Goal: Transaction & Acquisition: Purchase product/service

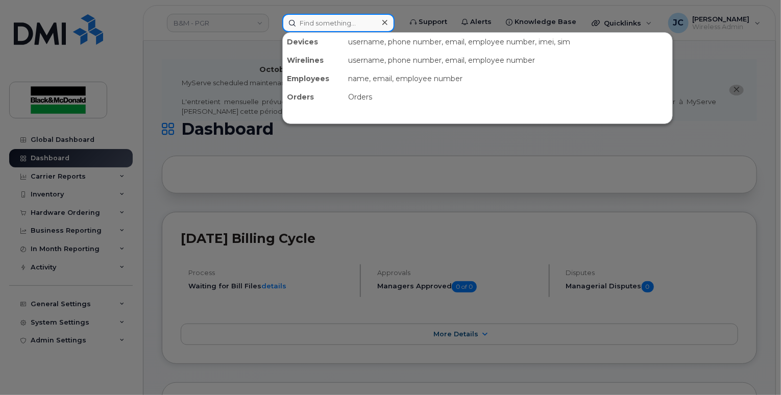
click at [325, 27] on input at bounding box center [338, 23] width 112 height 18
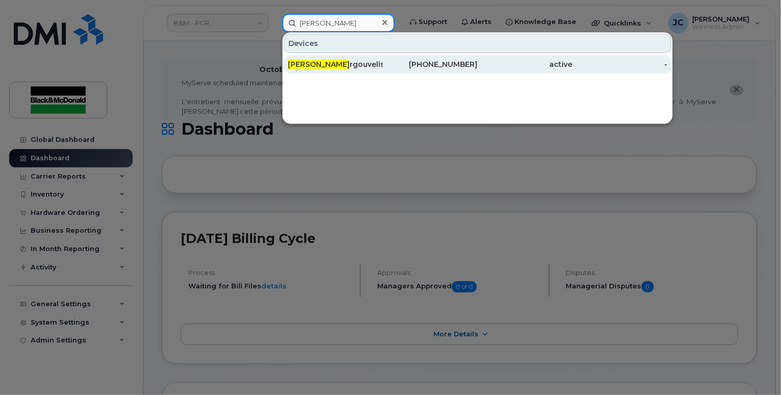
type input "john gou"
click at [341, 62] on div "John Gou rgouvelis" at bounding box center [335, 64] width 95 height 10
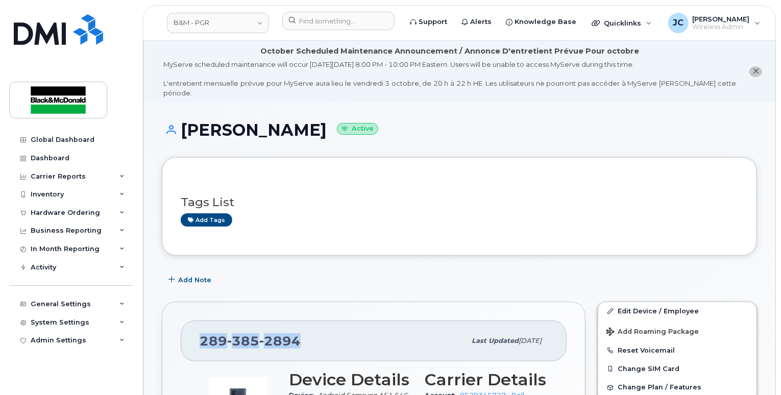
drag, startPoint x: 302, startPoint y: 329, endPoint x: 185, endPoint y: 296, distance: 122.2
copy span "289 385 2894"
click at [606, 25] on span "Quicklinks" at bounding box center [622, 23] width 37 height 8
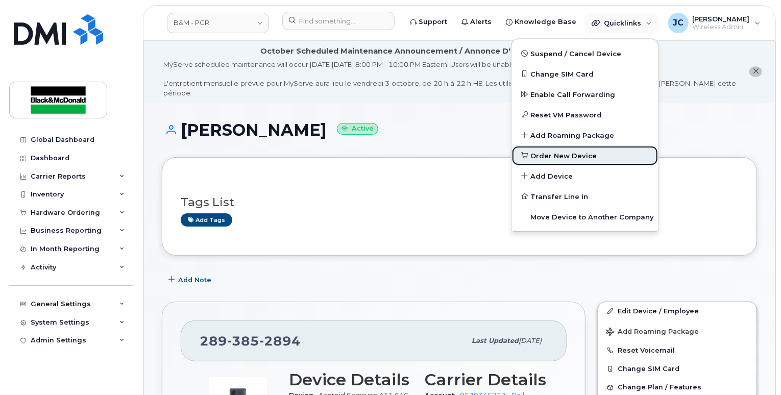
click at [555, 156] on span "Order New Device" at bounding box center [564, 156] width 66 height 10
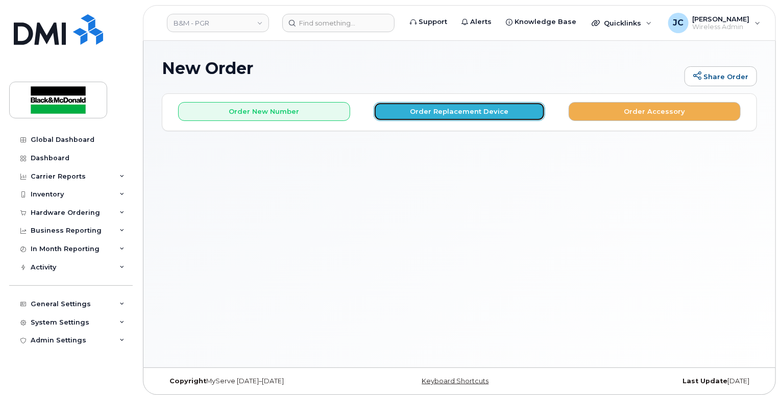
click at [450, 108] on button "Order Replacement Device" at bounding box center [460, 111] width 172 height 19
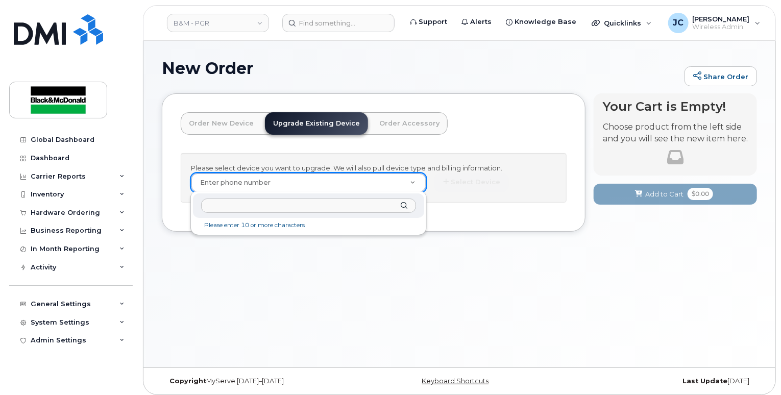
click at [231, 205] on input "text" at bounding box center [308, 206] width 214 height 15
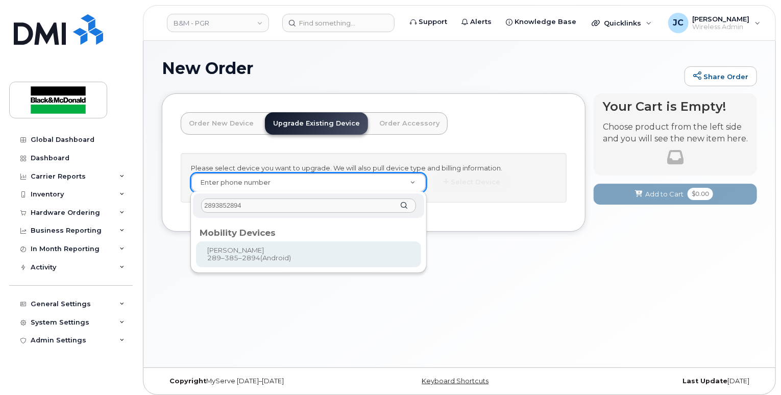
type input "2893852894"
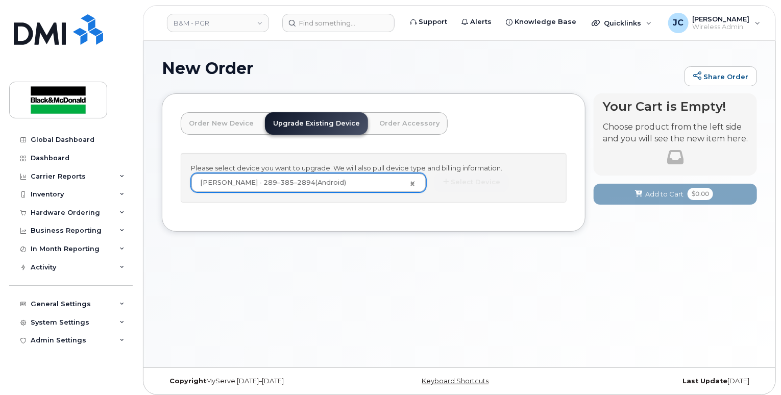
type input "401745"
click at [486, 176] on button "Select Device" at bounding box center [472, 182] width 75 height 19
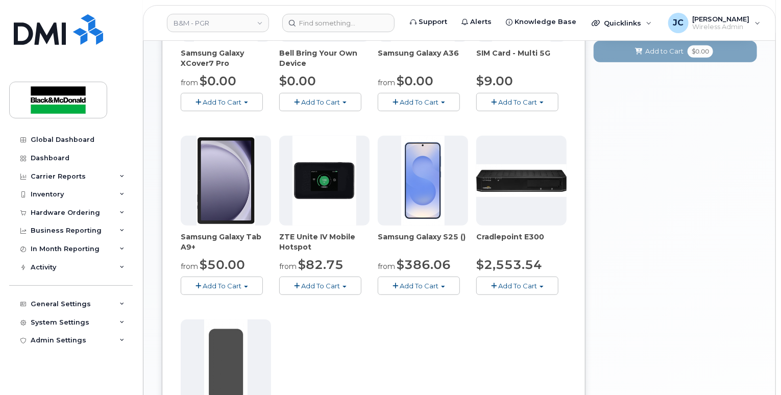
scroll to position [153, 0]
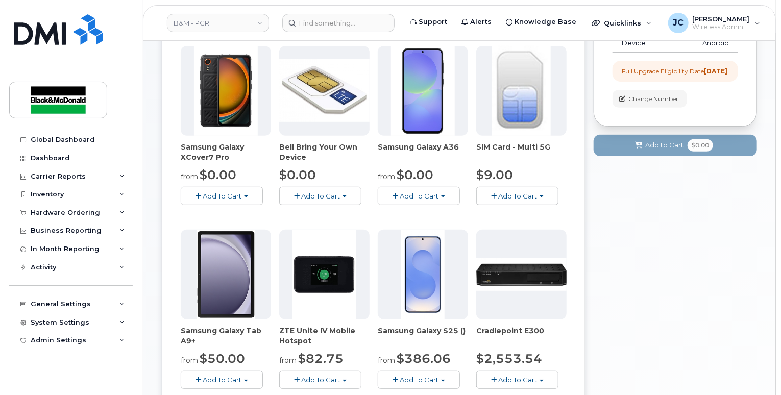
click at [437, 193] on span "Add To Cart" at bounding box center [419, 196] width 39 height 8
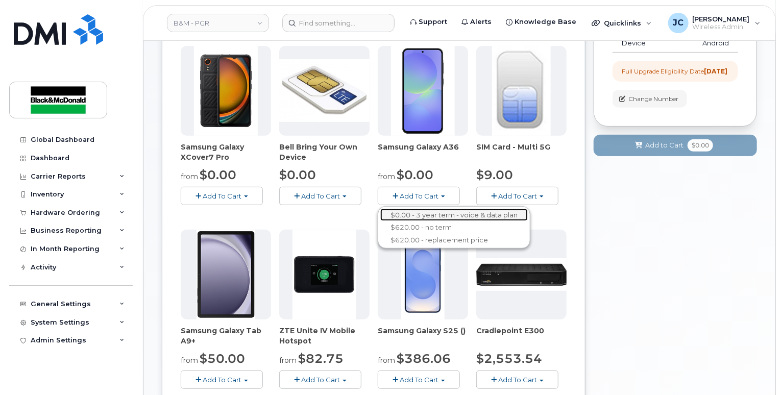
click at [438, 213] on link "$0.00 - 3 year term - voice & data plan" at bounding box center [454, 215] width 148 height 13
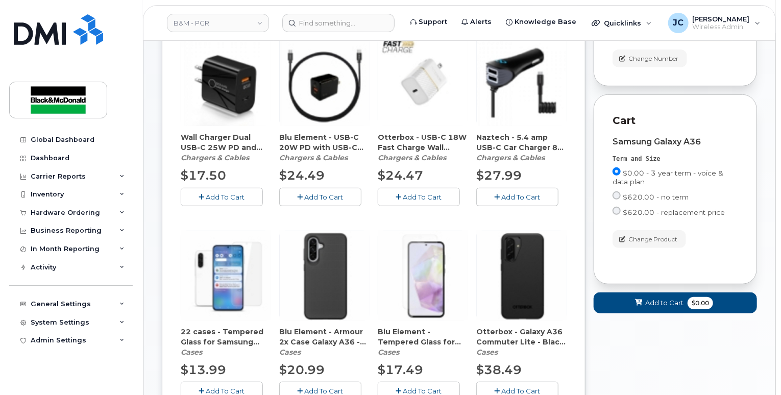
scroll to position [255, 0]
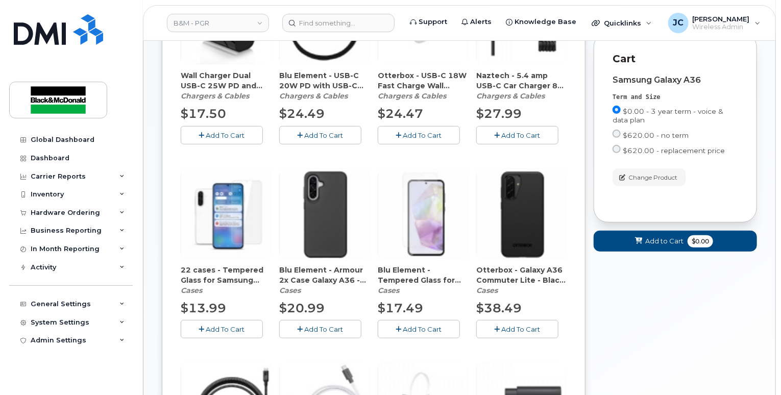
click at [423, 331] on span "Add To Cart" at bounding box center [422, 329] width 39 height 8
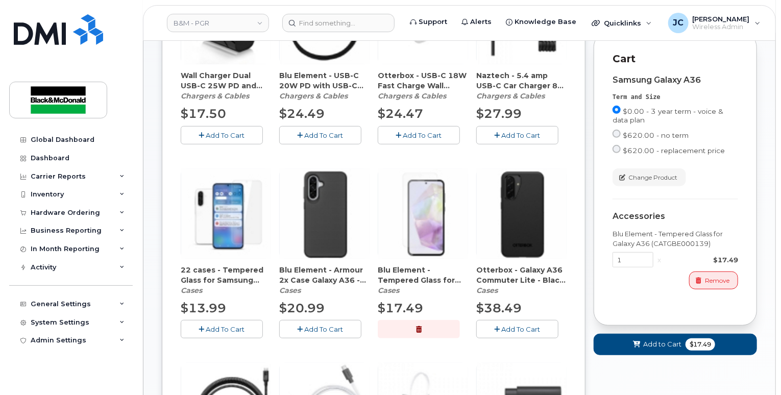
click at [517, 329] on span "Add To Cart" at bounding box center [521, 329] width 39 height 8
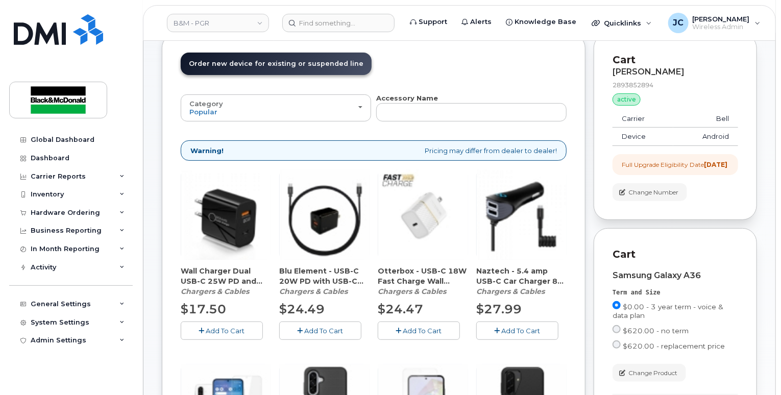
scroll to position [102, 0]
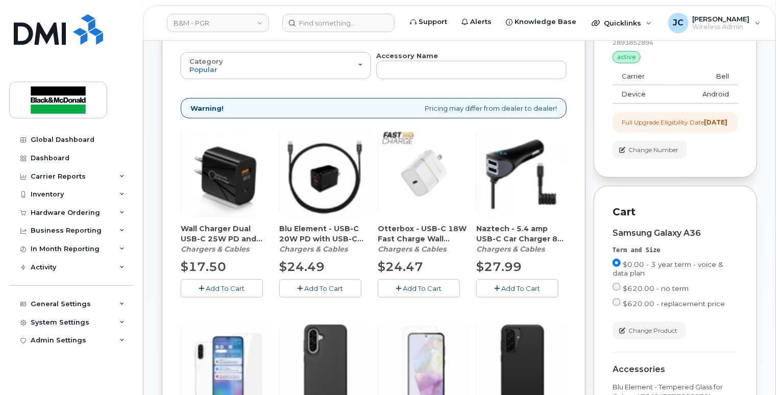
click at [416, 289] on span "Add To Cart" at bounding box center [422, 288] width 39 height 8
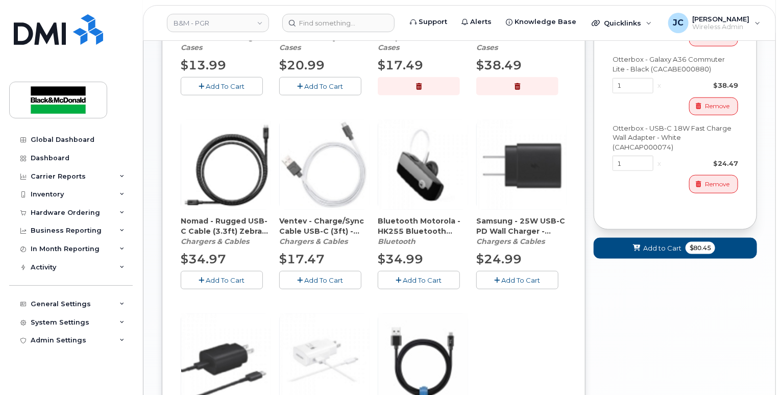
scroll to position [511, 0]
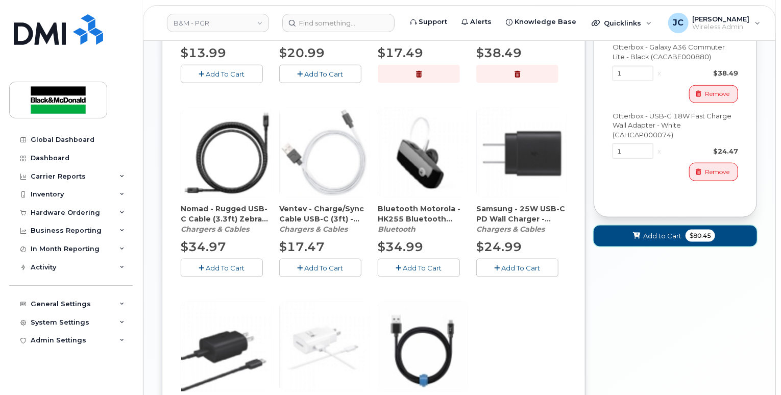
click at [645, 241] on span "Add to Cart" at bounding box center [662, 236] width 38 height 10
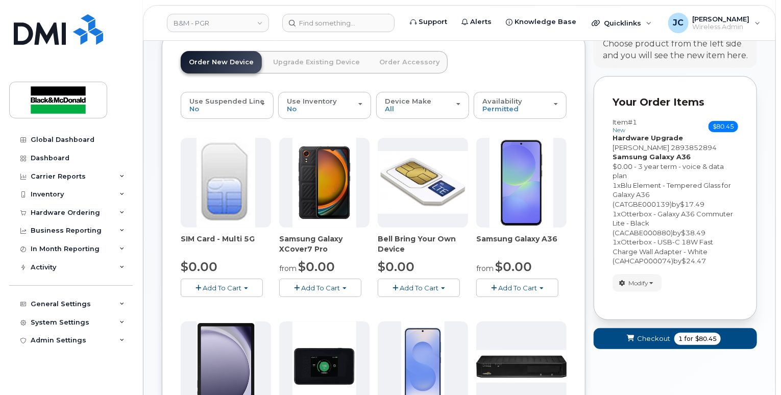
scroll to position [55, 0]
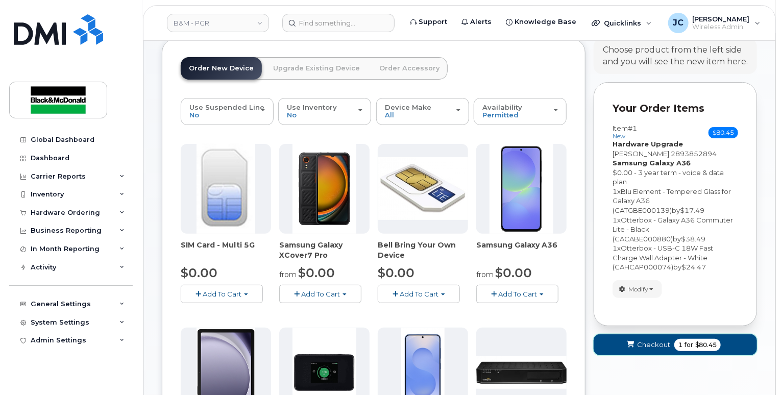
click at [656, 347] on span "Checkout" at bounding box center [653, 345] width 33 height 10
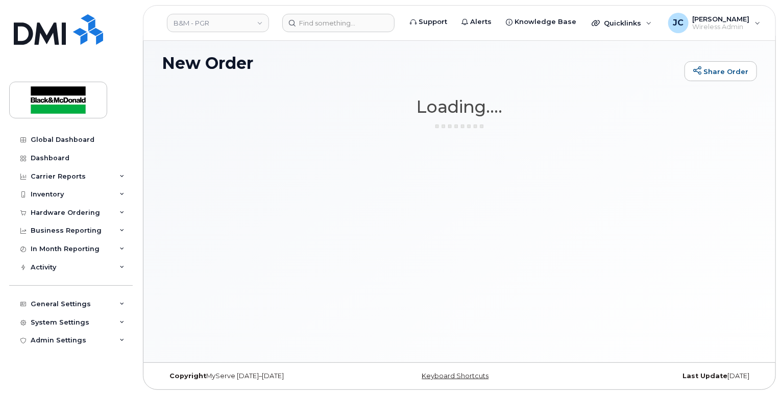
scroll to position [5, 0]
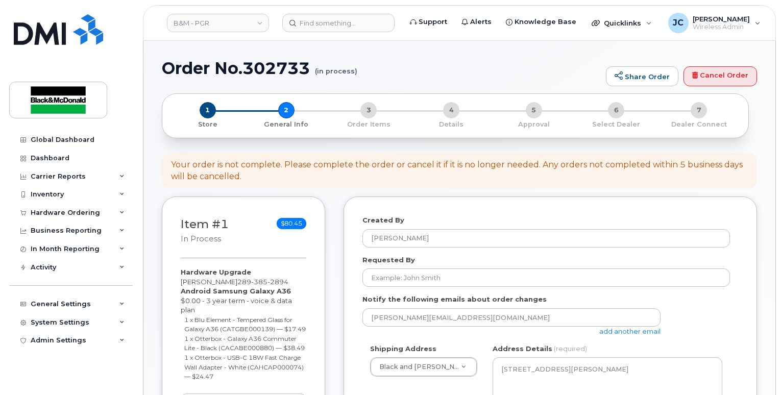
select select
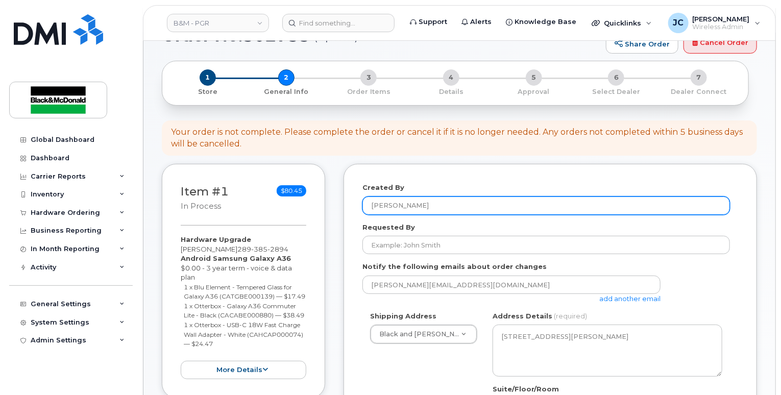
scroll to position [153, 0]
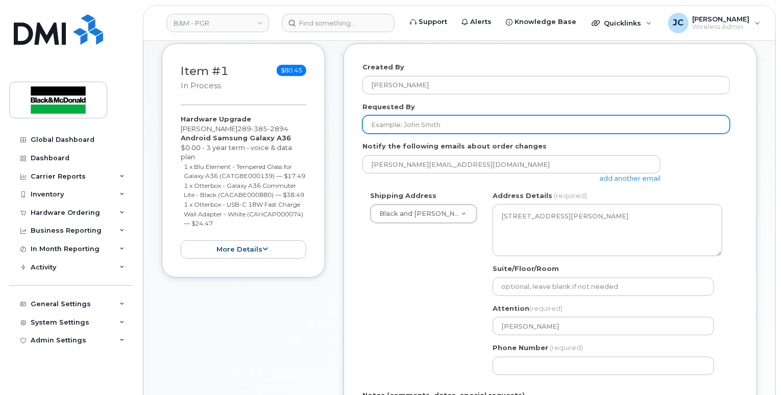
click at [420, 125] on input "Requested By" at bounding box center [547, 124] width 368 height 18
type input "upgrade"
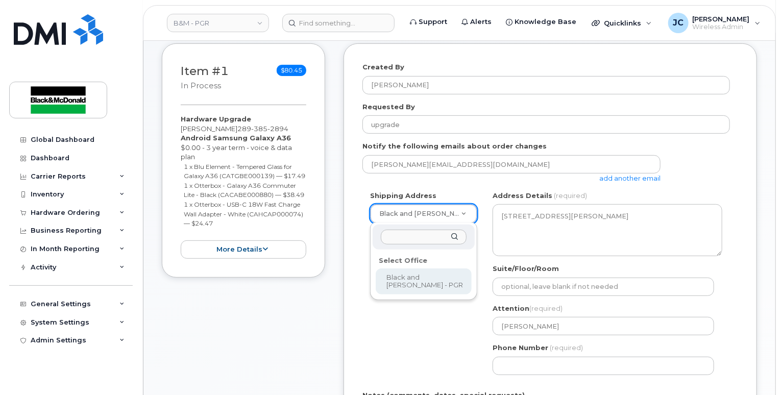
select select
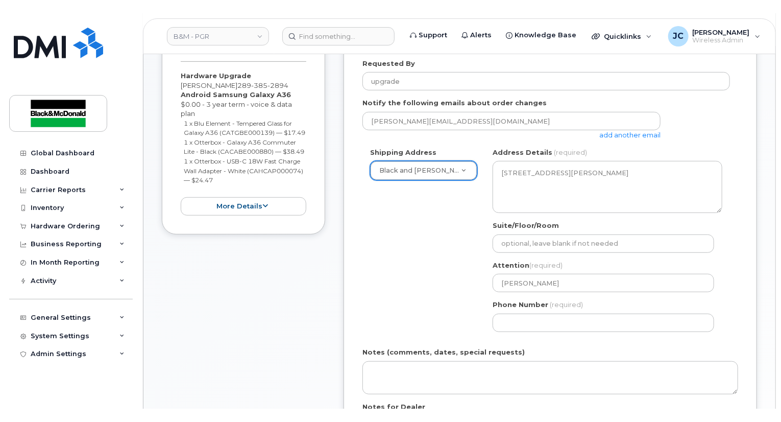
scroll to position [255, 0]
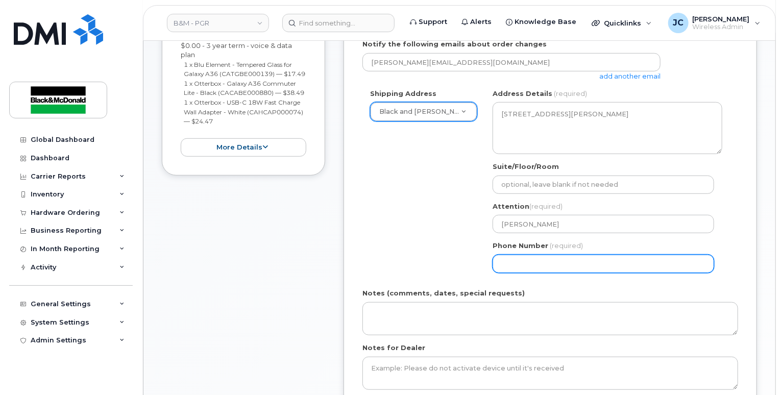
click at [546, 264] on input "Phone Number" at bounding box center [604, 264] width 222 height 18
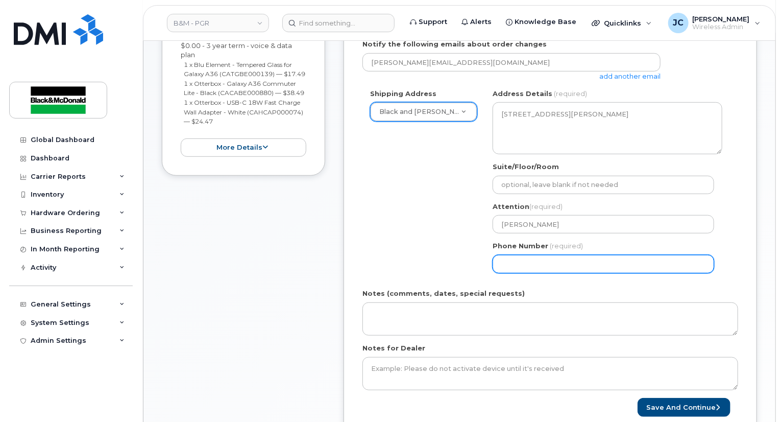
click at [521, 260] on input "Phone Number" at bounding box center [604, 264] width 222 height 18
type input "9056213135"
click at [542, 262] on input "9056213135" at bounding box center [604, 264] width 222 height 18
select select
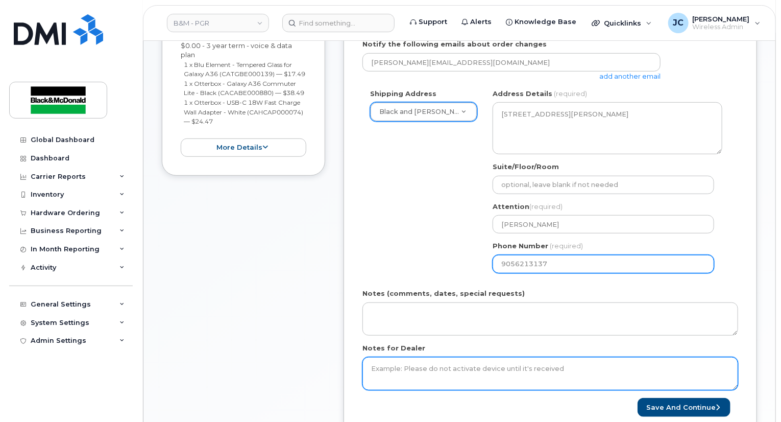
type input "9056213137"
click at [387, 367] on textarea "Notes for Dealer" at bounding box center [551, 374] width 376 height 34
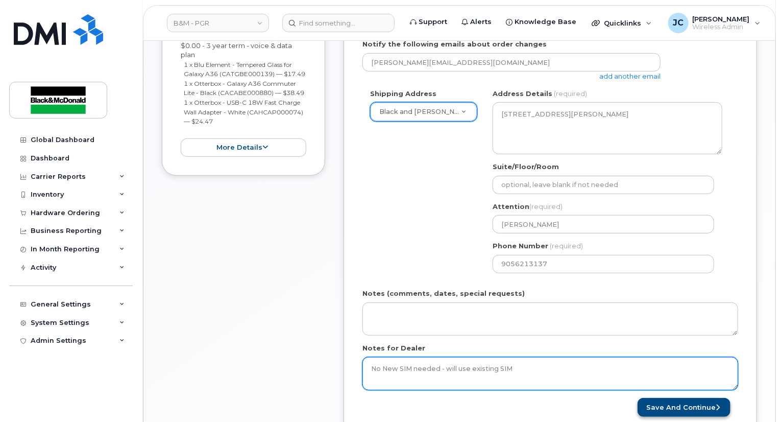
type textarea "No New SIM needed - will use existing SIM"
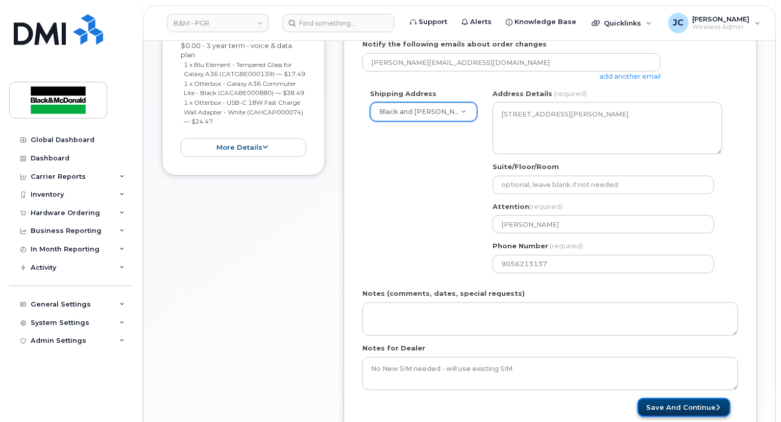
click at [705, 395] on button "Save and Continue" at bounding box center [684, 407] width 93 height 19
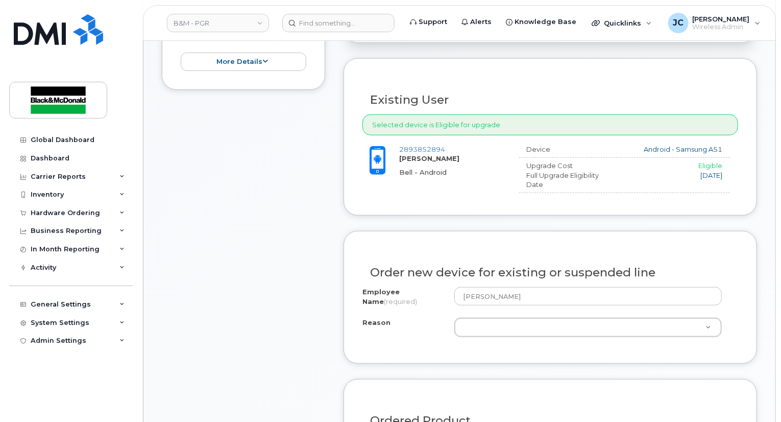
scroll to position [357, 0]
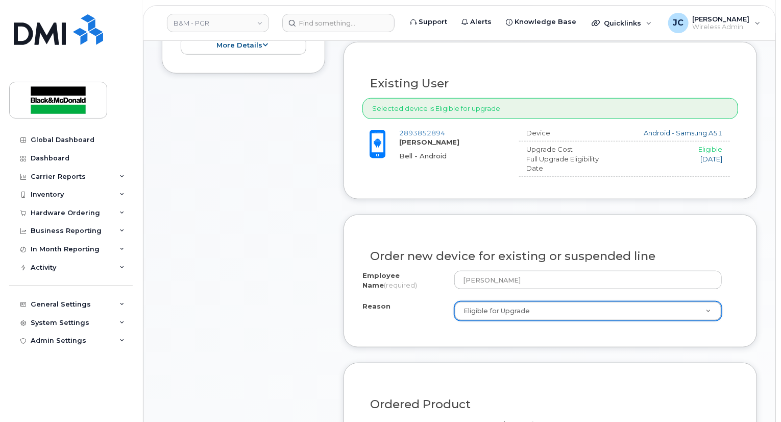
select select "eligible_for_upgrade"
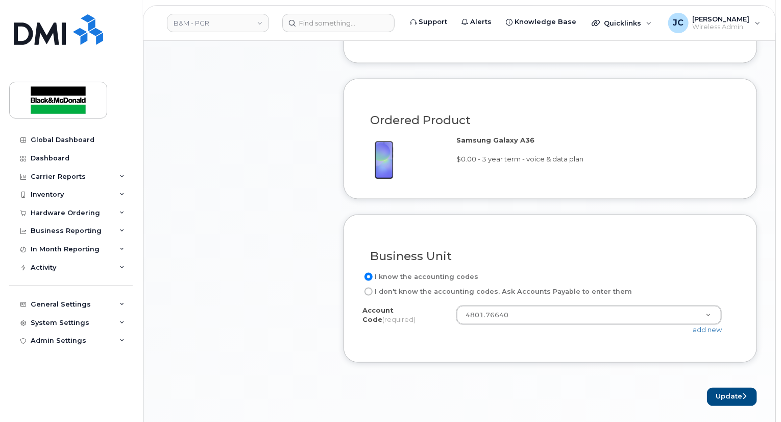
scroll to position [664, 0]
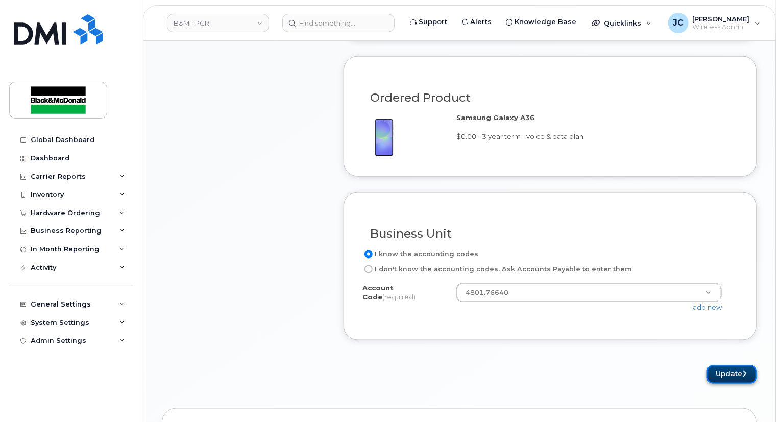
click at [714, 376] on button "Update" at bounding box center [732, 374] width 50 height 19
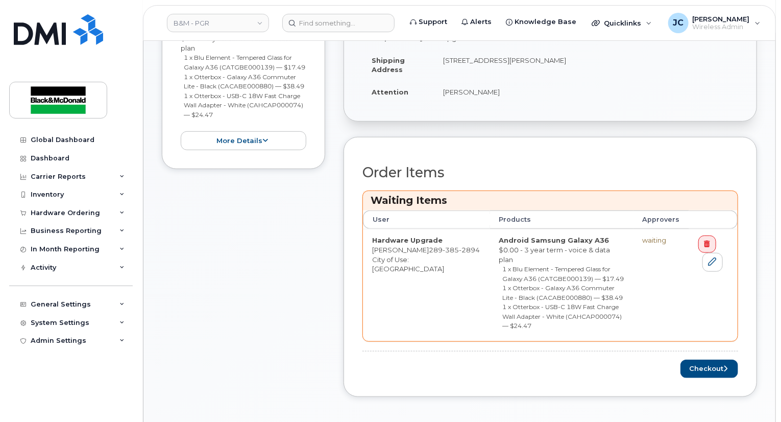
scroll to position [306, 0]
click at [719, 359] on button "Checkout" at bounding box center [710, 368] width 58 height 19
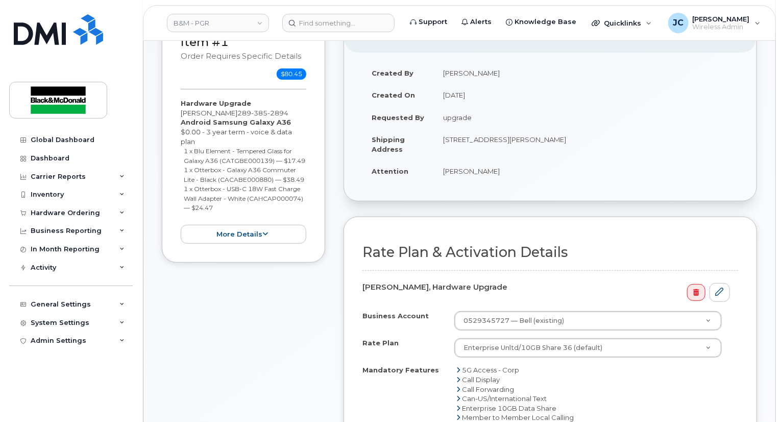
scroll to position [306, 0]
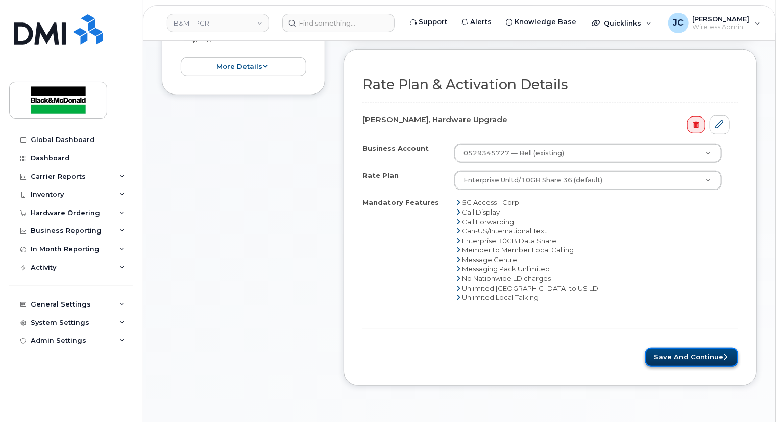
click at [682, 361] on button "Save and Continue" at bounding box center [691, 357] width 93 height 19
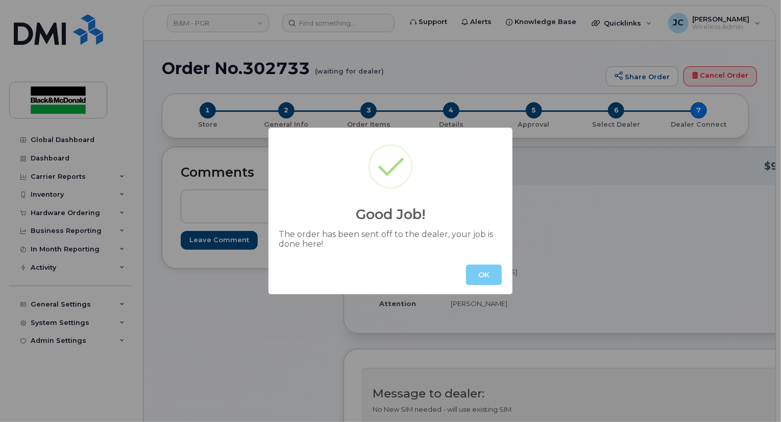
click at [487, 282] on button "OK" at bounding box center [484, 275] width 36 height 20
